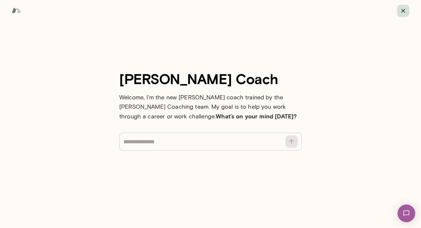
click at [405, 10] on icon "button" at bounding box center [403, 11] width 4 height 4
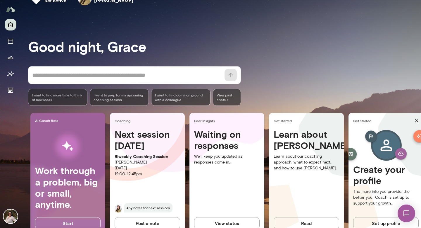
scroll to position [40, 0]
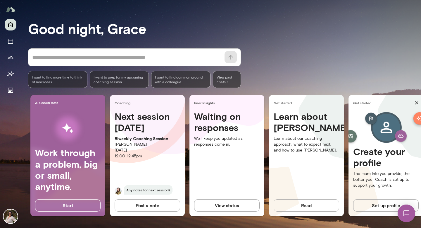
click at [230, 203] on button "View status" at bounding box center [227, 205] width 66 height 12
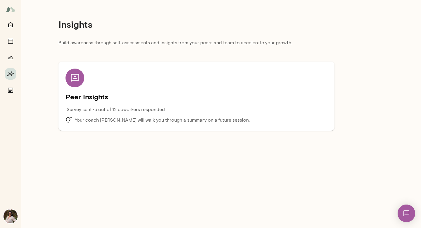
click at [13, 10] on img at bounding box center [10, 9] width 9 height 11
